Goal: Task Accomplishment & Management: Manage account settings

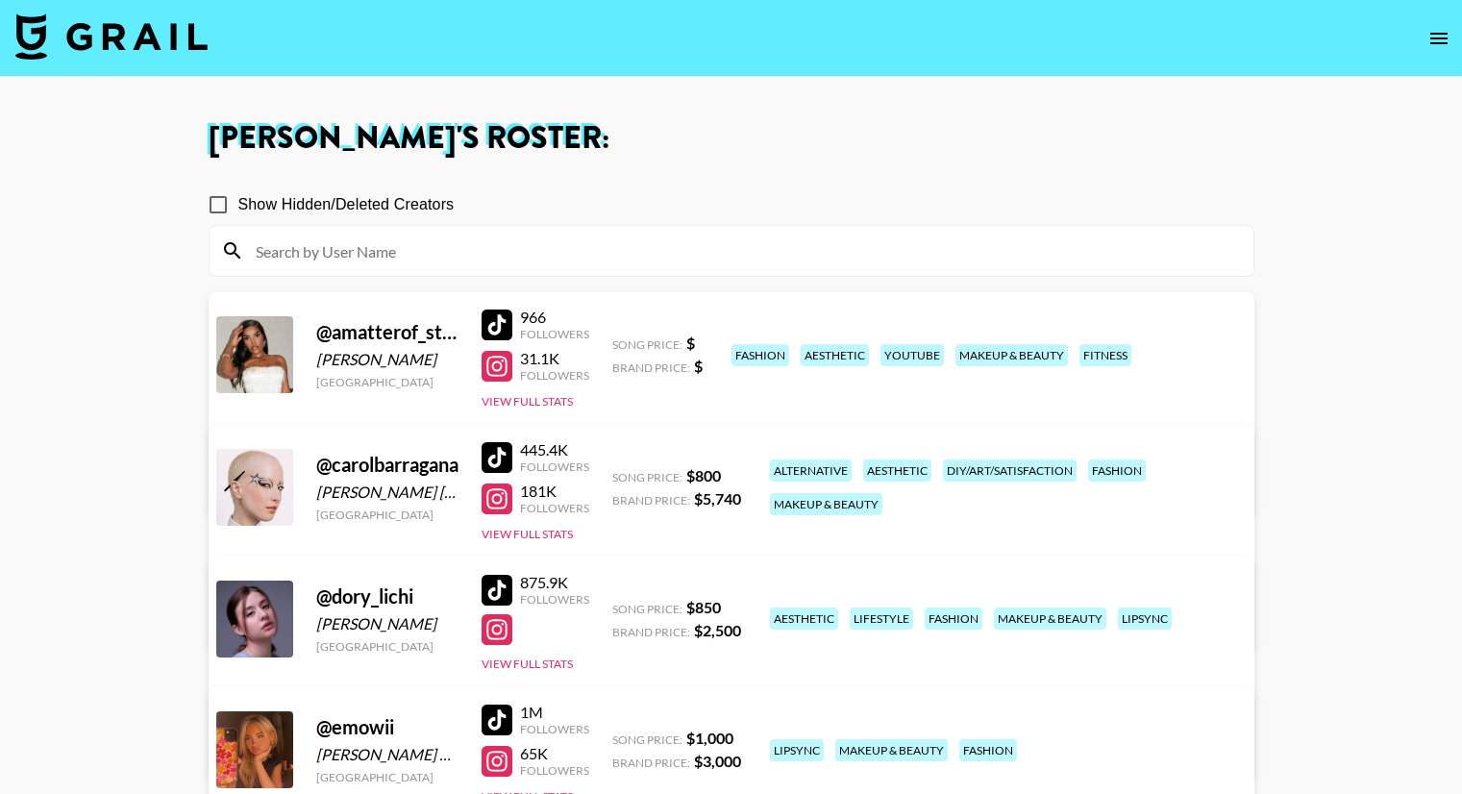
scroll to position [769, 0]
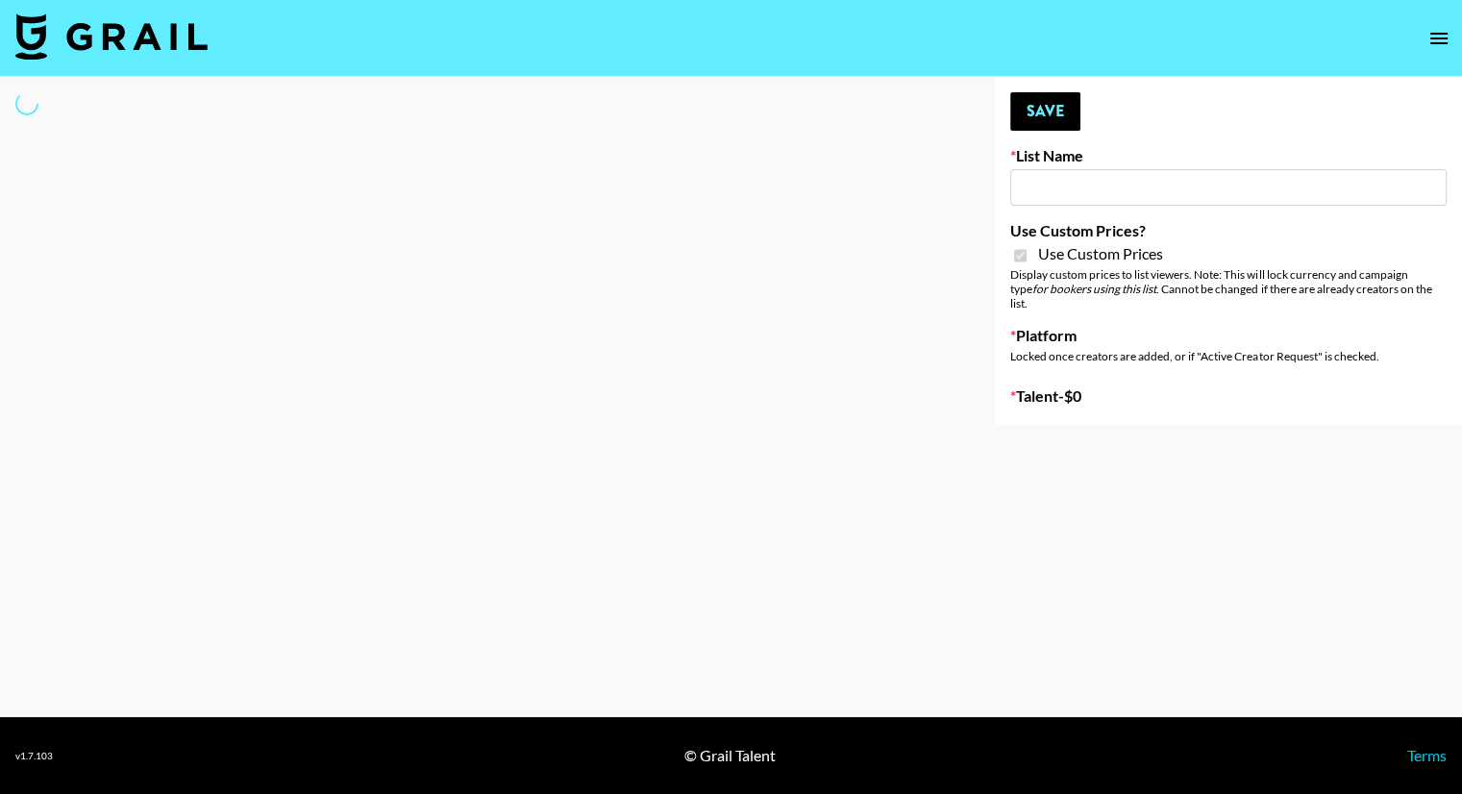
type input "Airbrush Halloween Filters"
checkbox input "true"
select select "Brand"
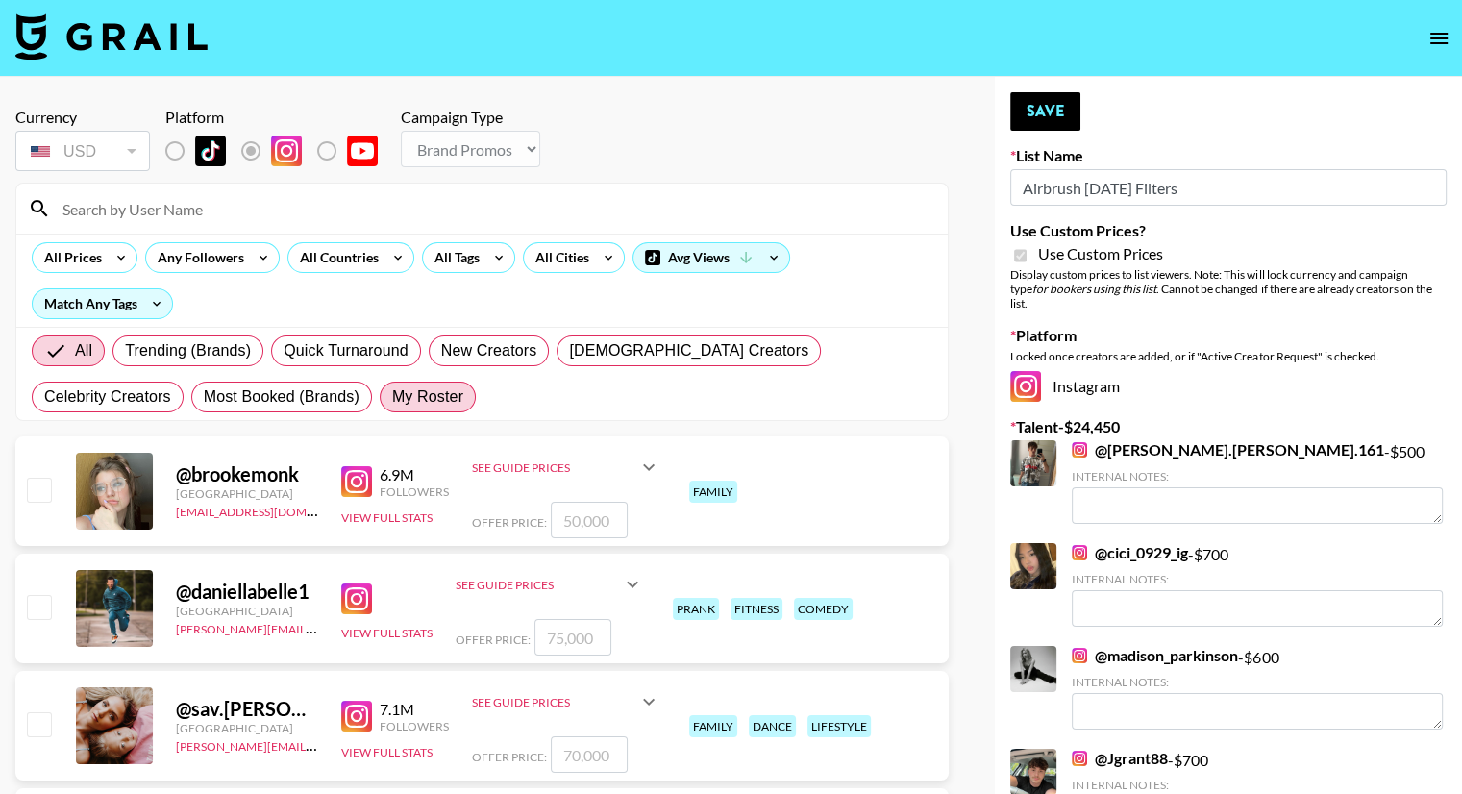
click at [392, 400] on span "My Roster" at bounding box center [427, 396] width 71 height 23
click at [392, 397] on input "My Roster" at bounding box center [392, 397] width 0 height 0
radio input "true"
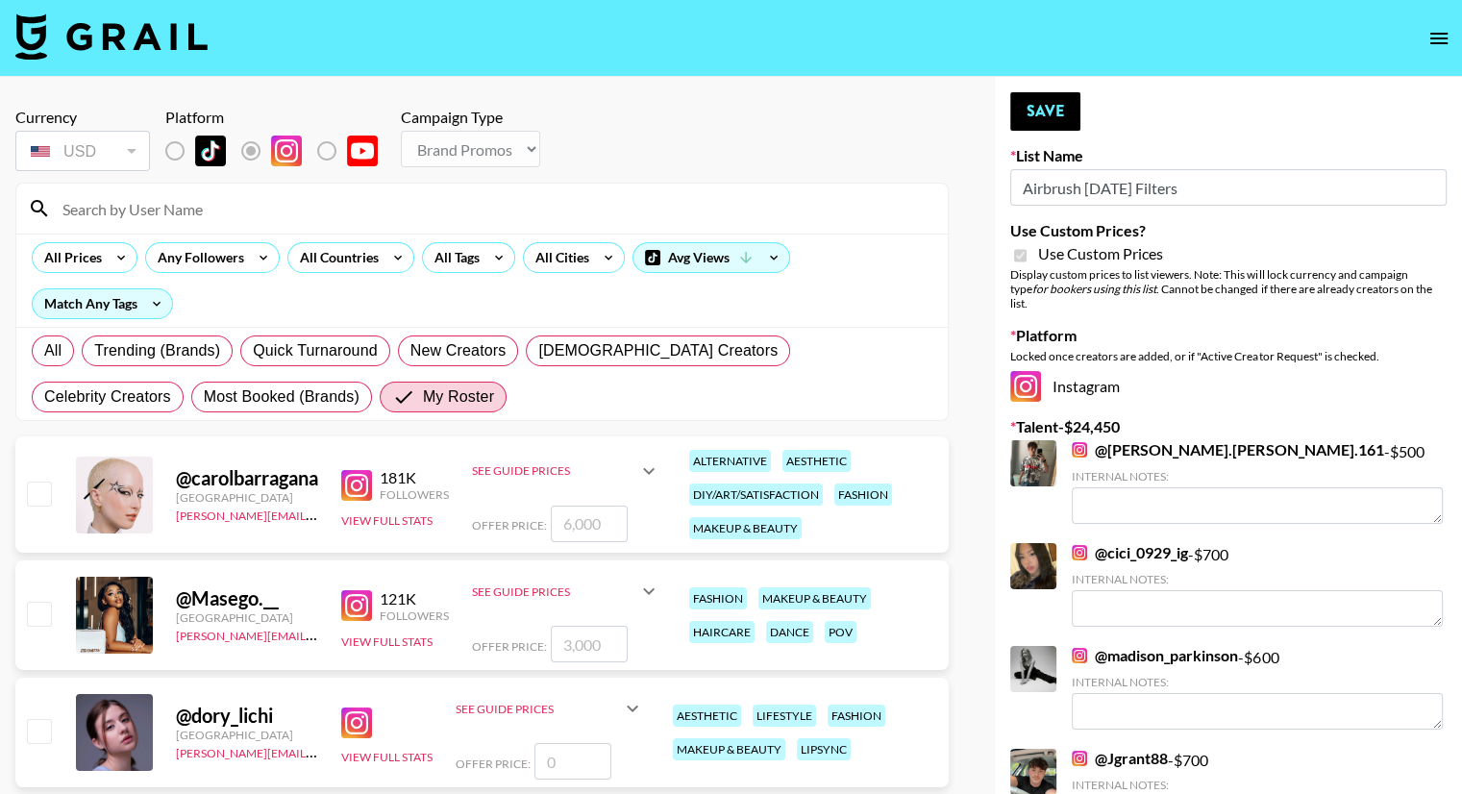
click at [38, 495] on input "checkbox" at bounding box center [38, 493] width 23 height 23
checkbox input "true"
type input "6000"
click at [570, 523] on input "6000" at bounding box center [589, 524] width 77 height 37
checkbox input "false"
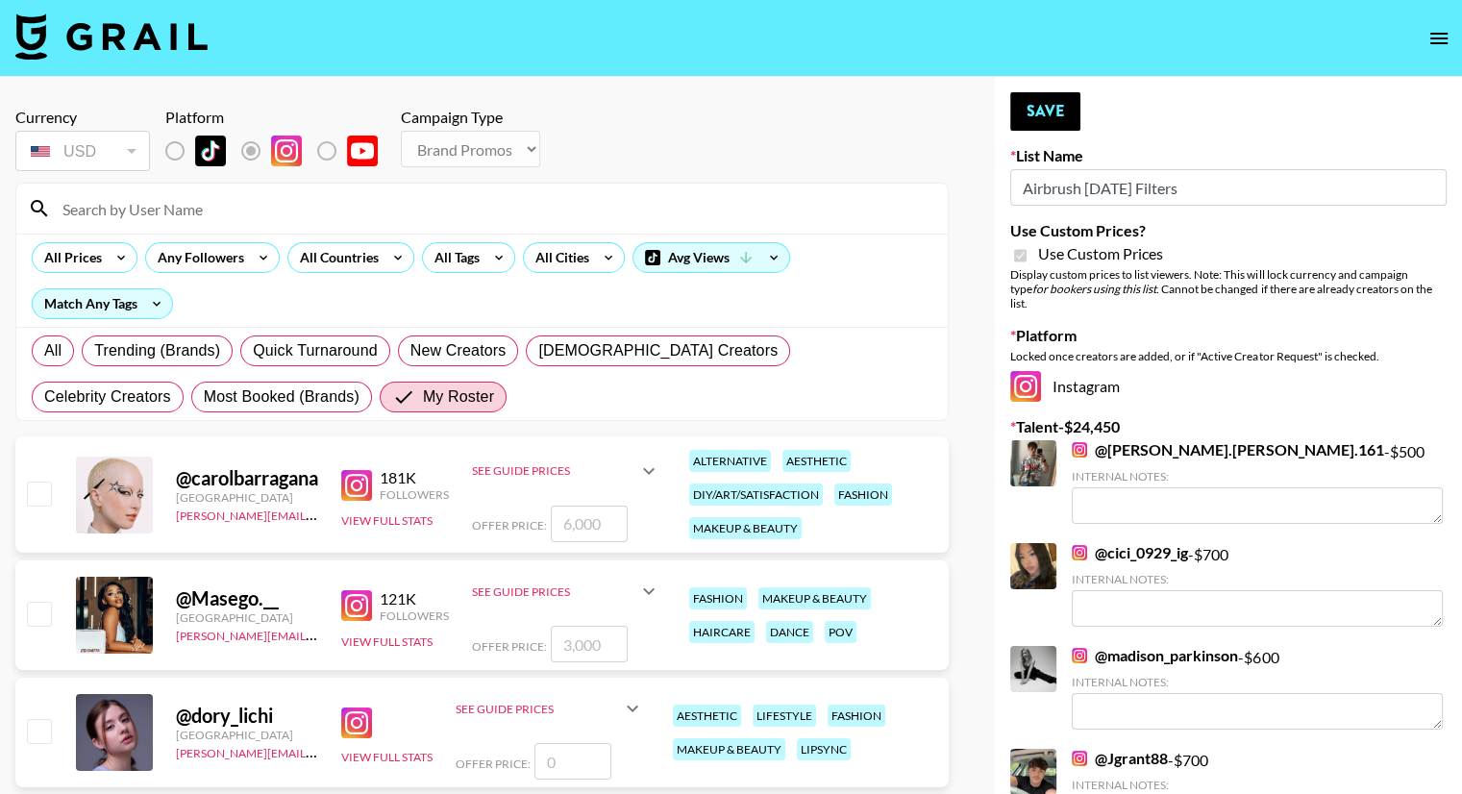
type input "-1"
checkbox input "false"
checkbox input "true"
type input "700"
click at [1029, 116] on button "Save" at bounding box center [1045, 111] width 70 height 38
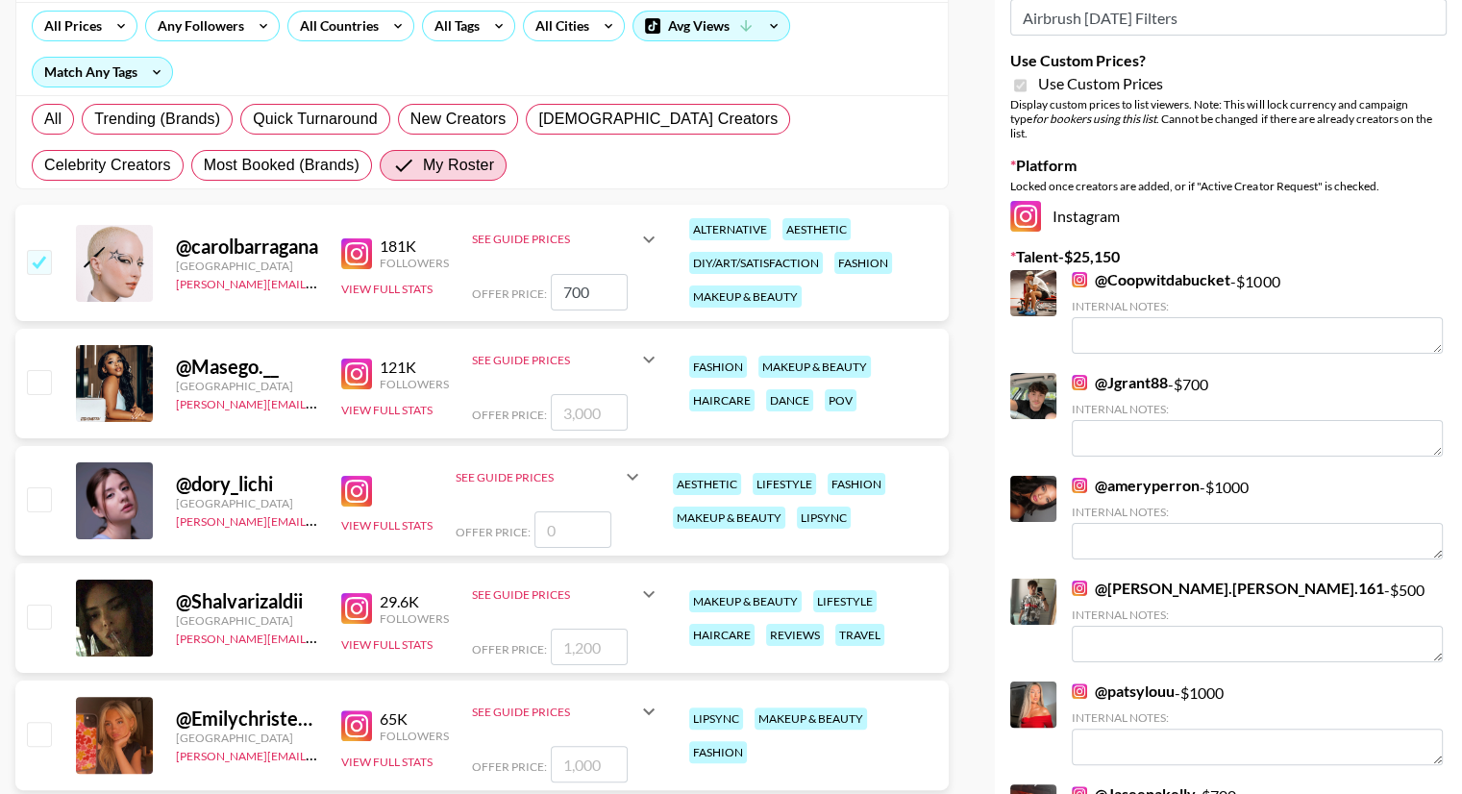
scroll to position [288, 0]
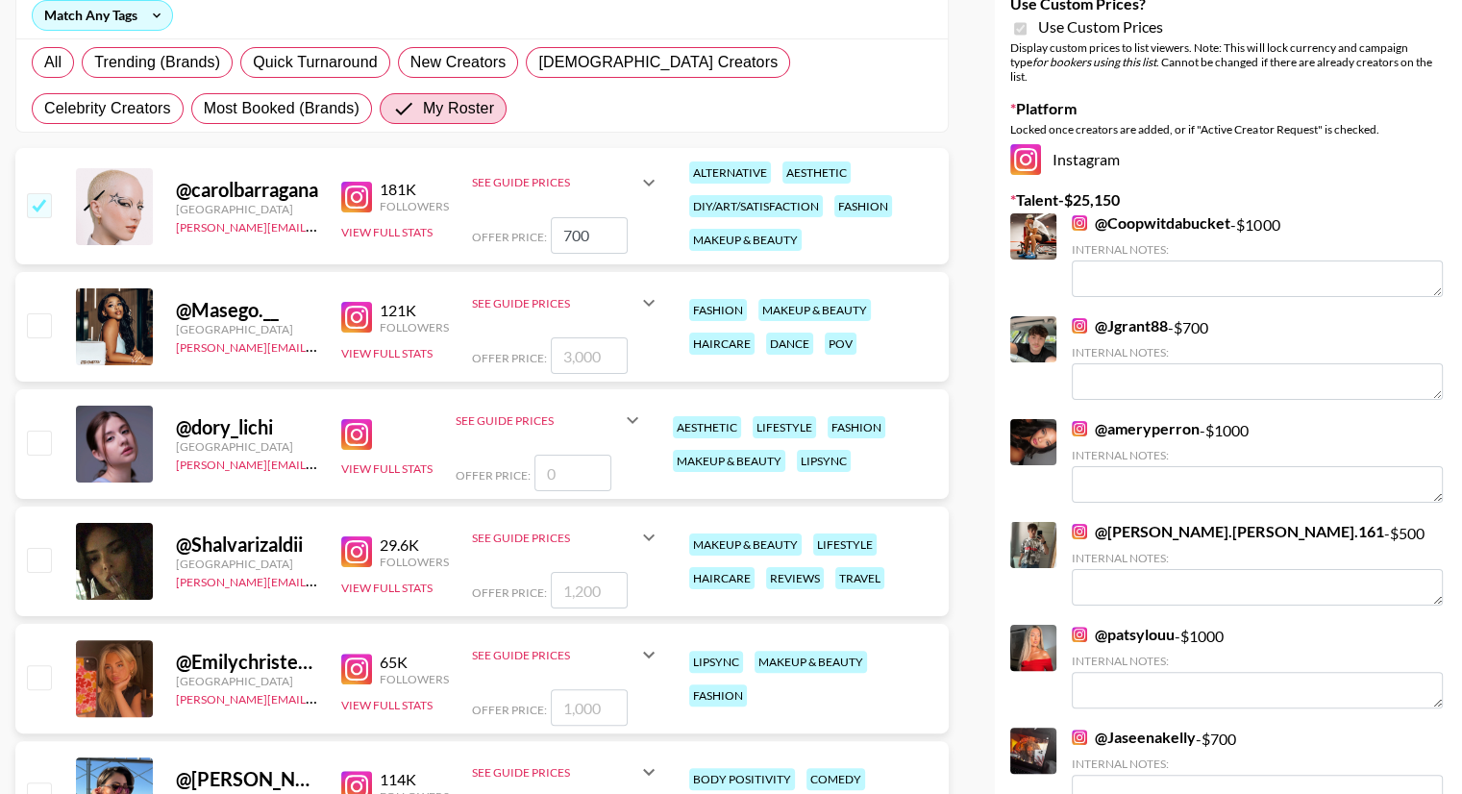
click at [35, 206] on input "checkbox" at bounding box center [38, 204] width 23 height 23
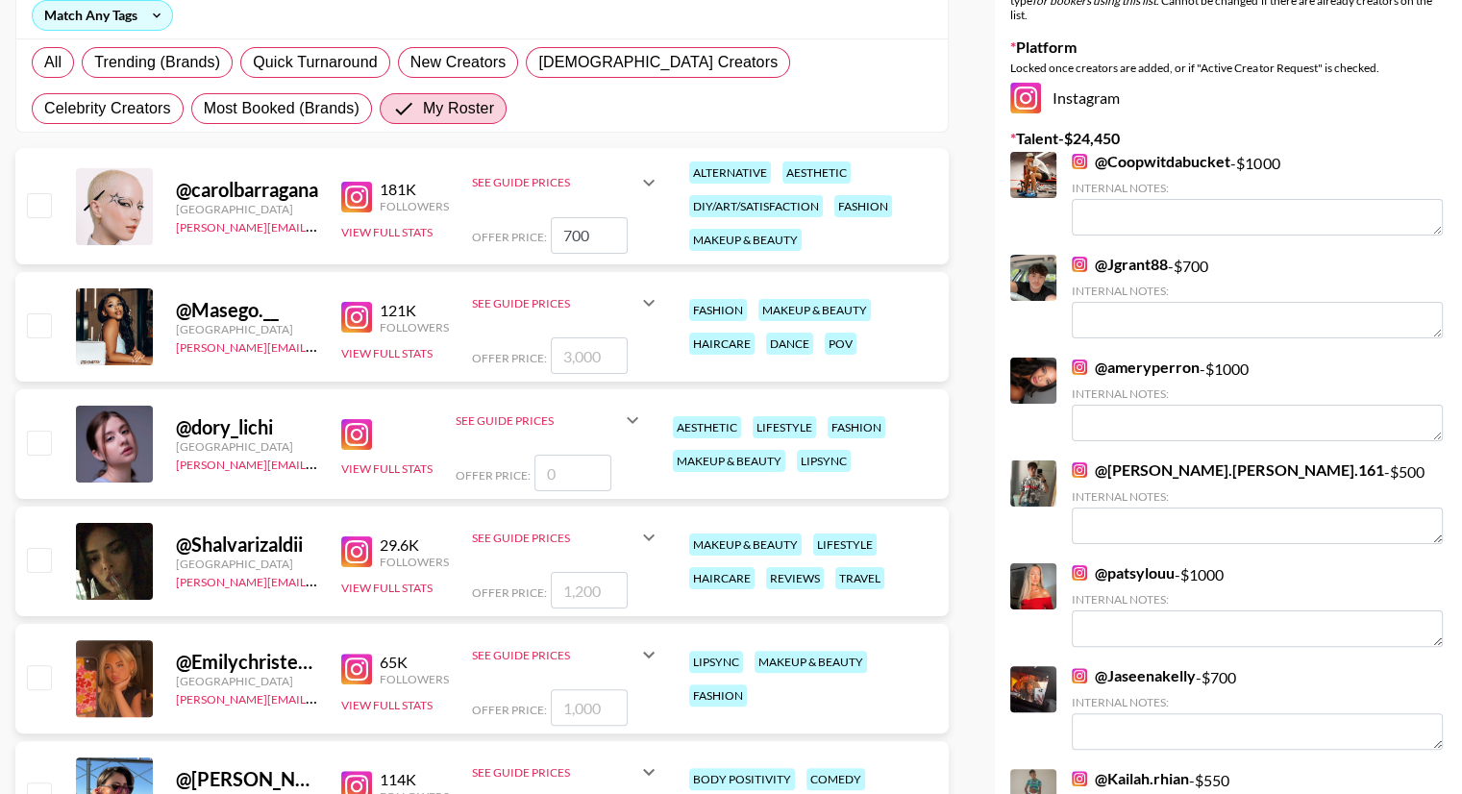
click at [558, 175] on div "See Guide Prices" at bounding box center [554, 182] width 165 height 14
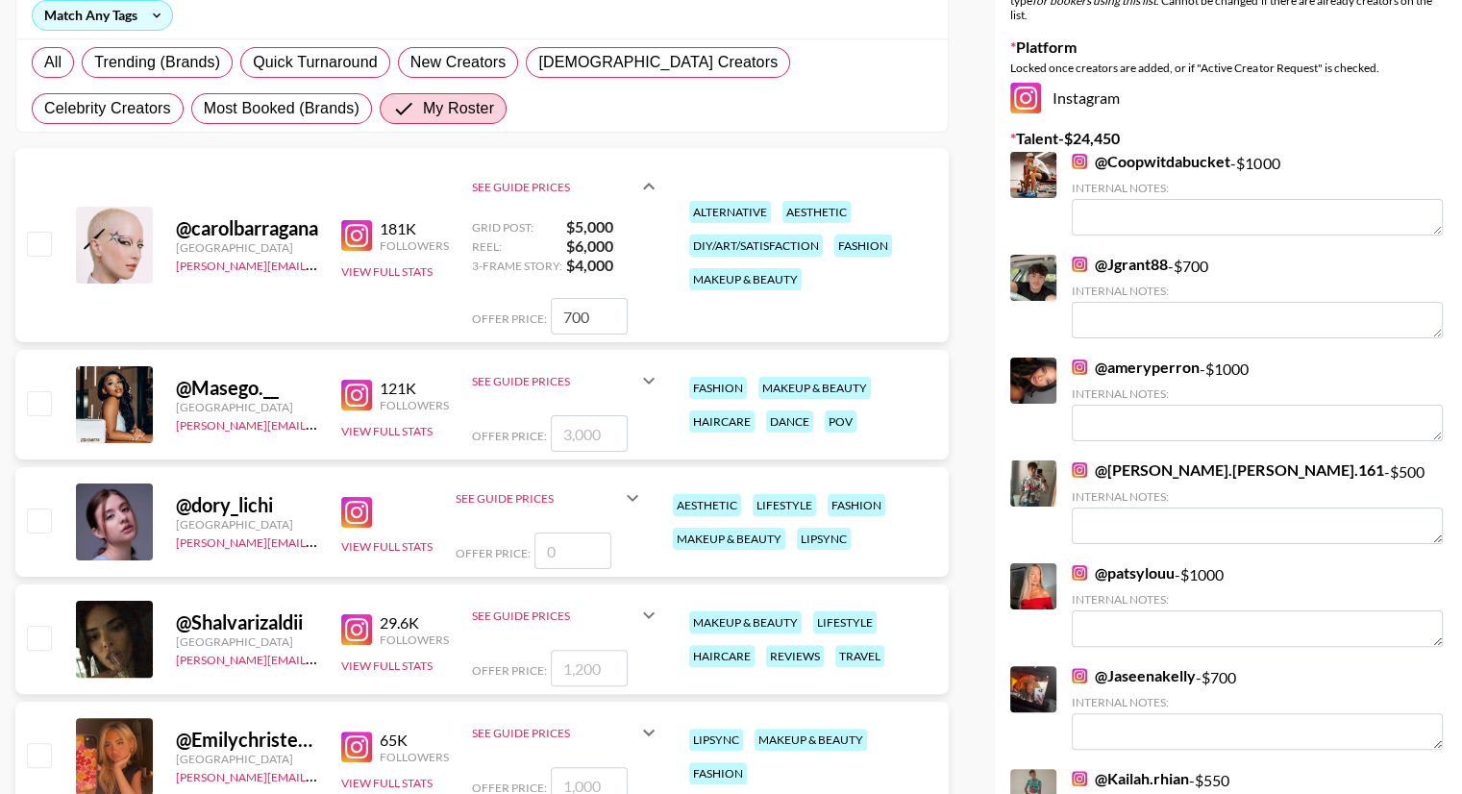
click at [553, 180] on div "See Guide Prices" at bounding box center [554, 187] width 165 height 14
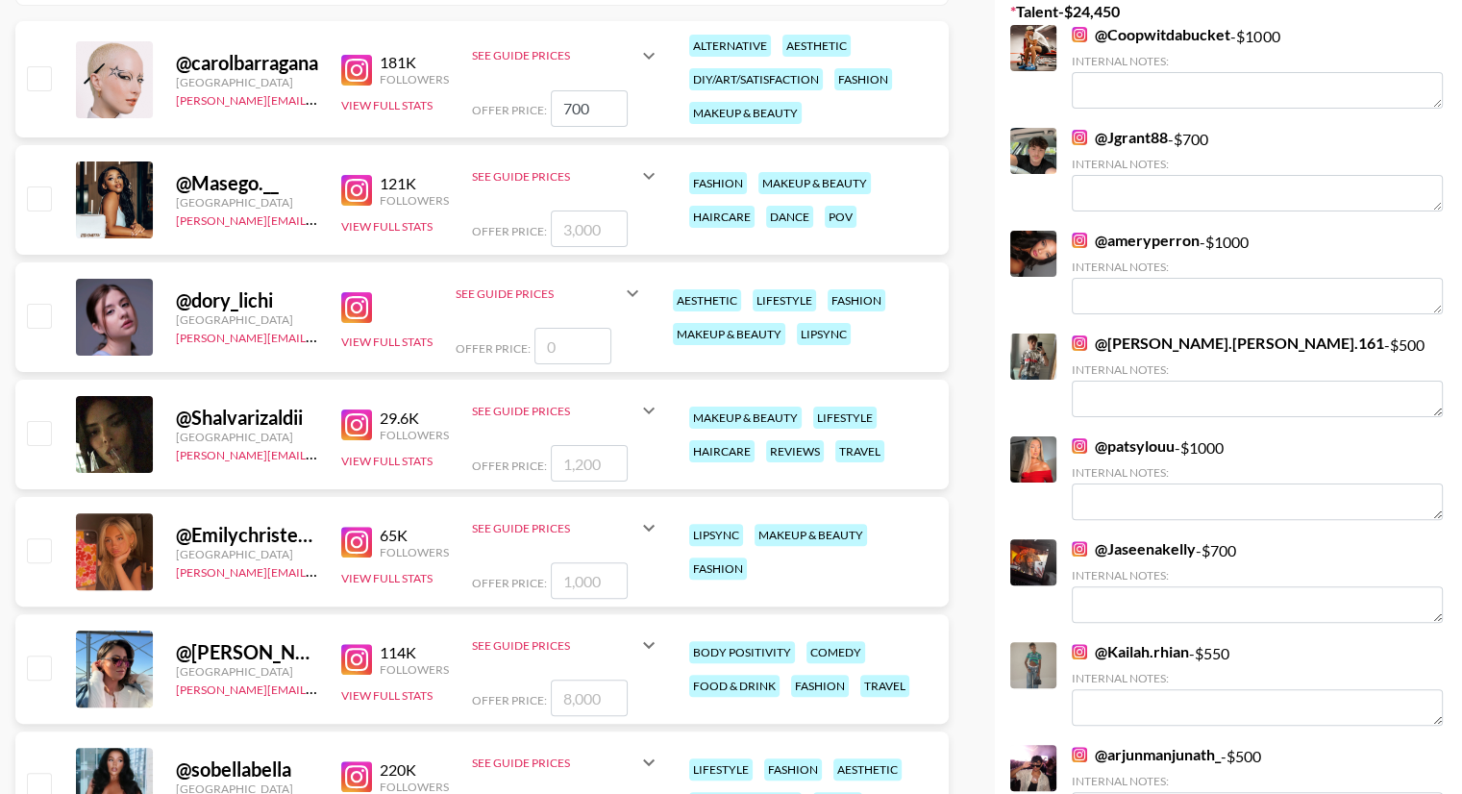
scroll to position [0, 0]
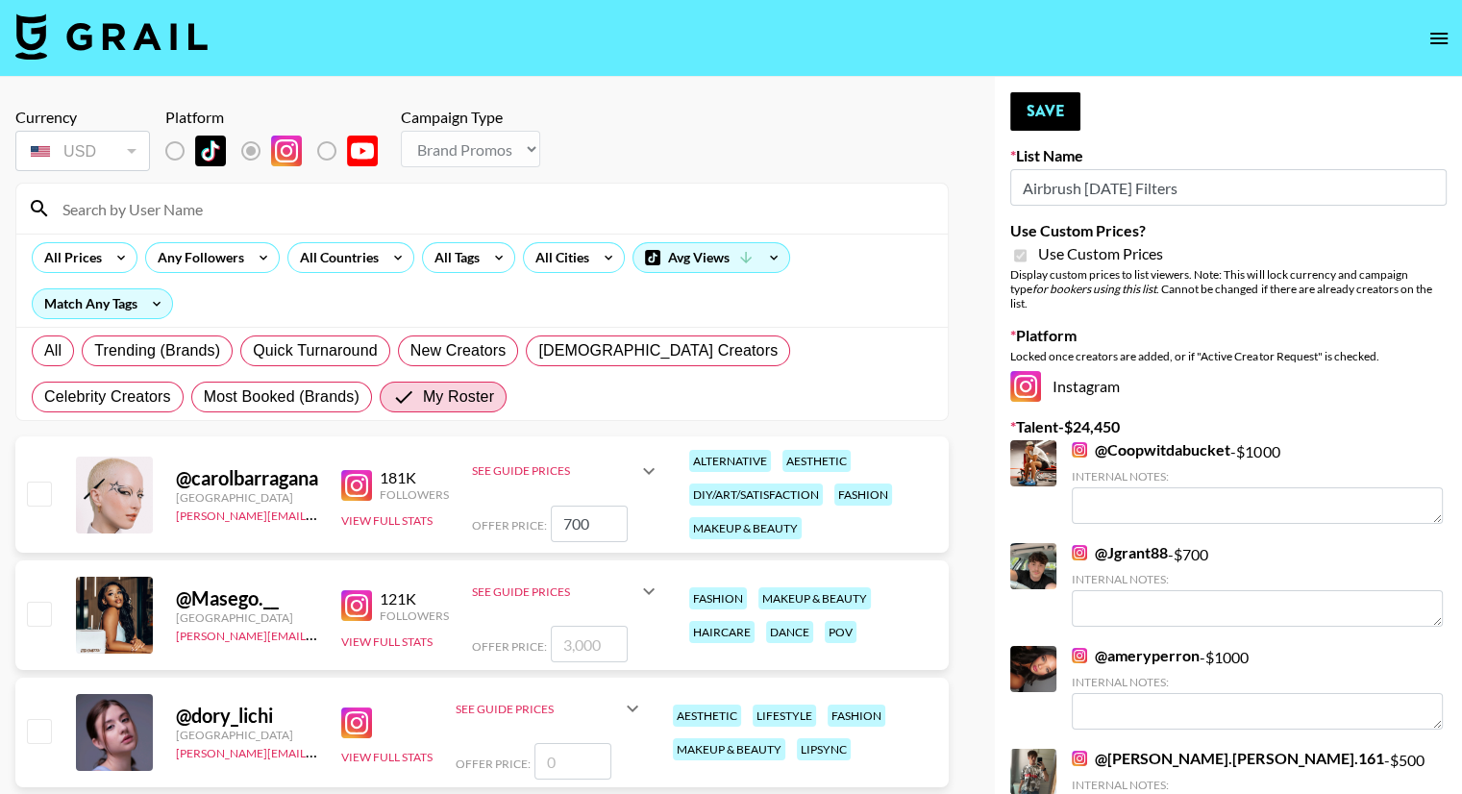
click at [47, 489] on input "checkbox" at bounding box center [38, 493] width 23 height 23
checkbox input "true"
click at [1067, 112] on button "Save" at bounding box center [1045, 111] width 70 height 38
